Goal: Find specific page/section: Find specific page/section

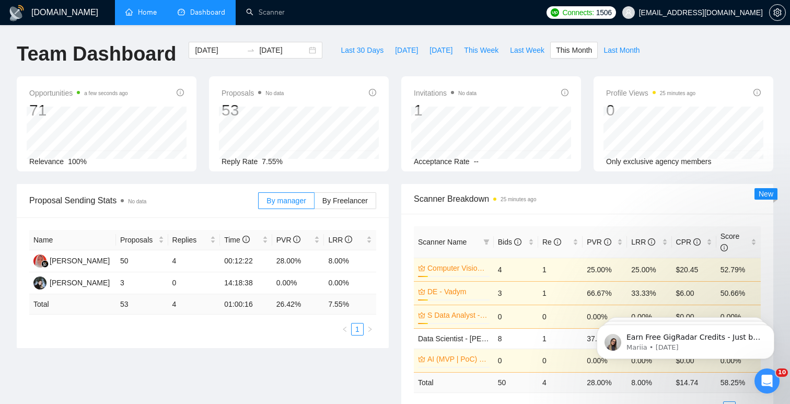
click at [144, 13] on link "Home" at bounding box center [140, 12] width 31 height 9
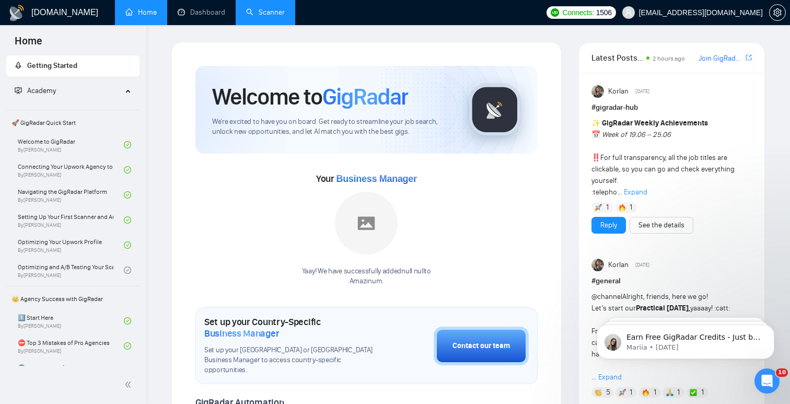
click at [247, 17] on link "Scanner" at bounding box center [265, 12] width 39 height 9
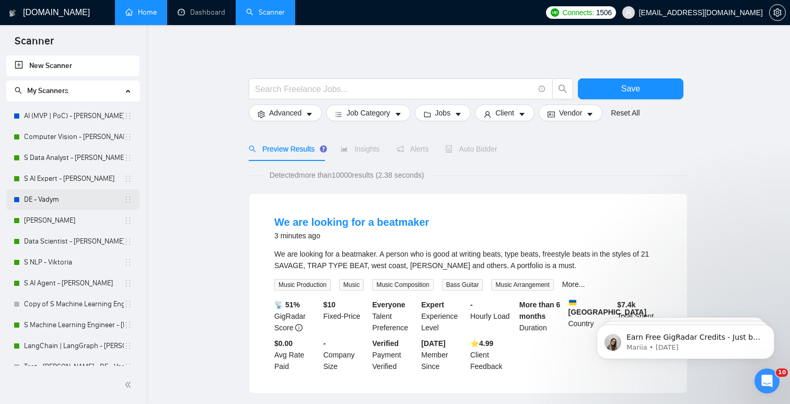
click at [64, 201] on link "DE - Vadym" at bounding box center [74, 199] width 100 height 21
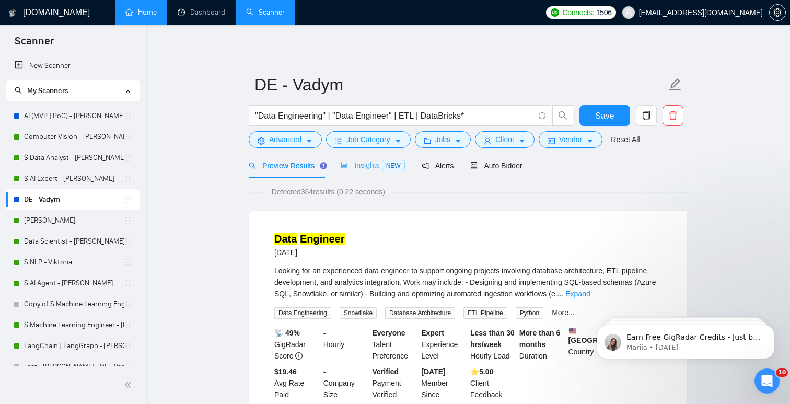
click at [359, 172] on div "Insights NEW" at bounding box center [373, 165] width 64 height 25
